Goal: Transaction & Acquisition: Book appointment/travel/reservation

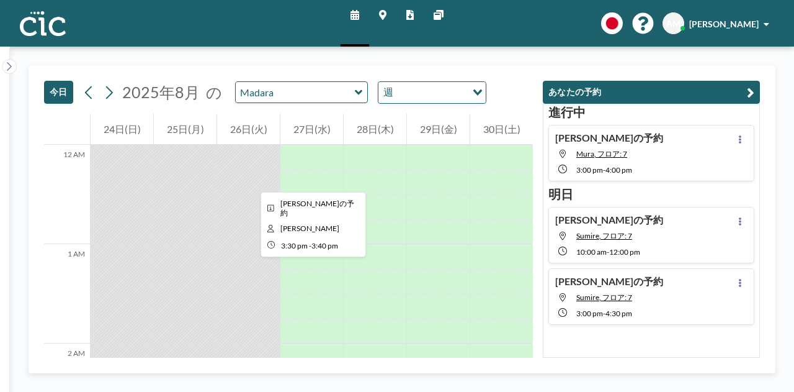
scroll to position [1518, 0]
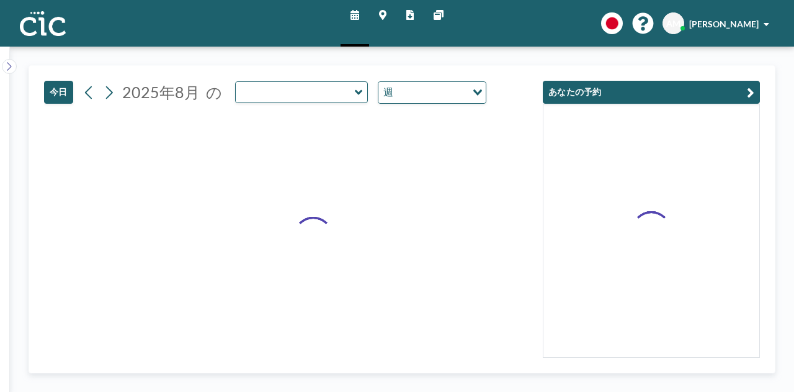
type input "Madara"
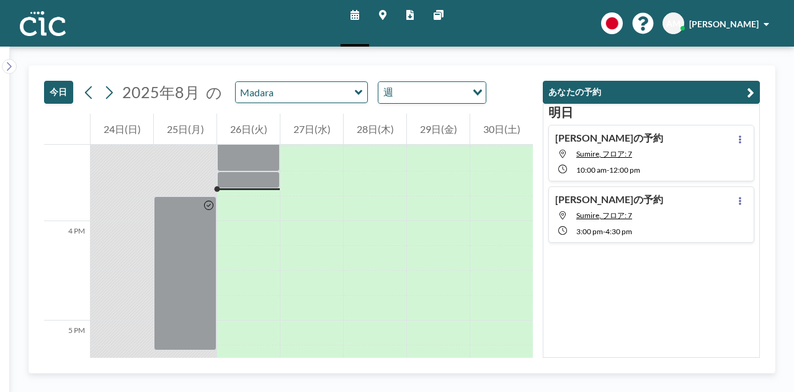
scroll to position [1514, 0]
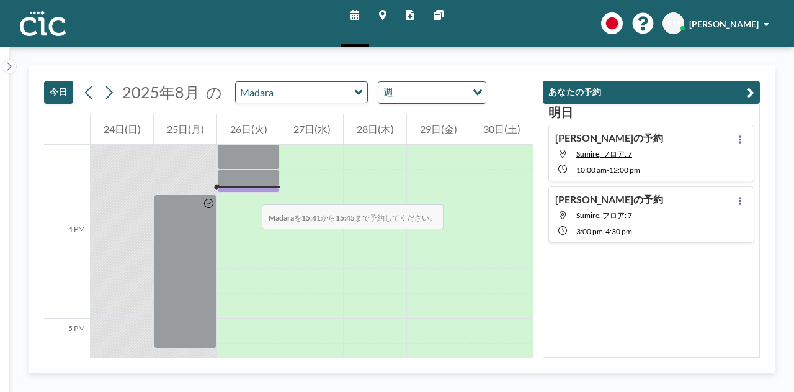
click at [250, 192] on div at bounding box center [248, 189] width 63 height 5
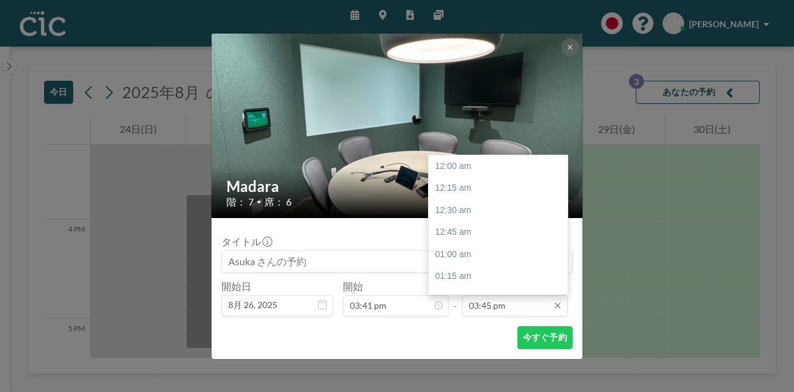
scroll to position [1392, 0]
click at [498, 307] on input "03:45 pm" at bounding box center [515, 305] width 106 height 21
click at [477, 223] on div "04:30 pm" at bounding box center [501, 233] width 145 height 22
type input "04:30 pm"
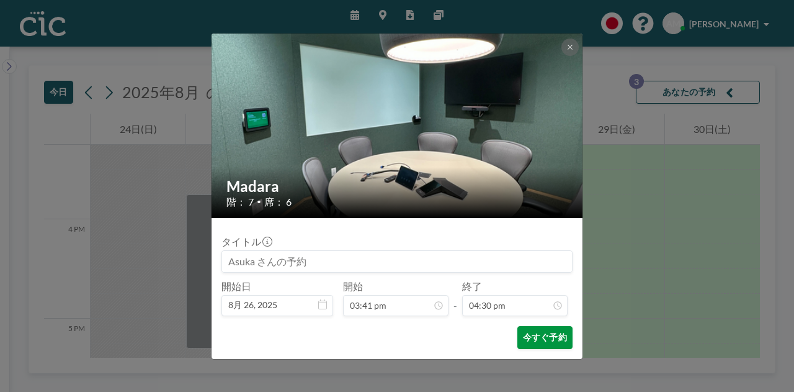
scroll to position [1458, 0]
click at [539, 337] on button "今すぐ予約" at bounding box center [545, 337] width 55 height 23
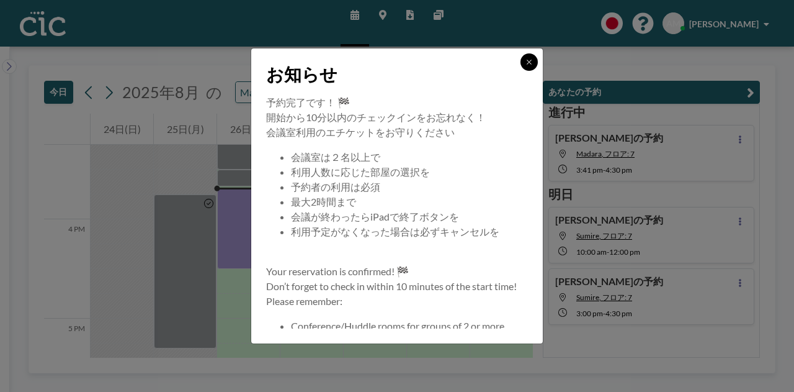
click at [521, 63] on button at bounding box center [529, 61] width 17 height 17
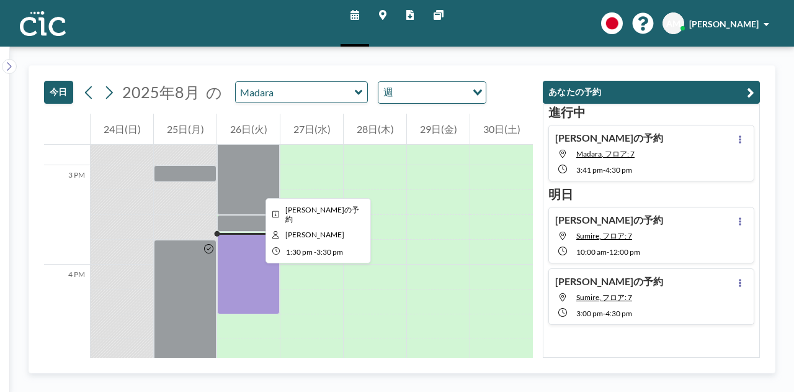
scroll to position [1468, 0]
